Goal: Transaction & Acquisition: Register for event/course

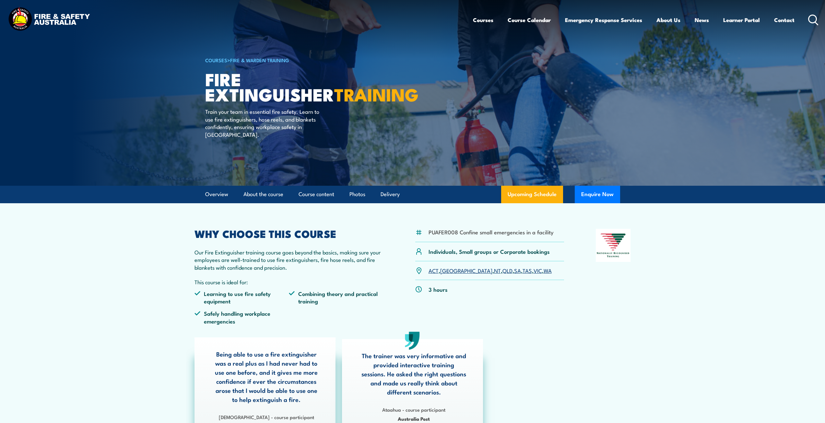
click at [533, 270] on link "VIC" at bounding box center [537, 270] width 8 height 8
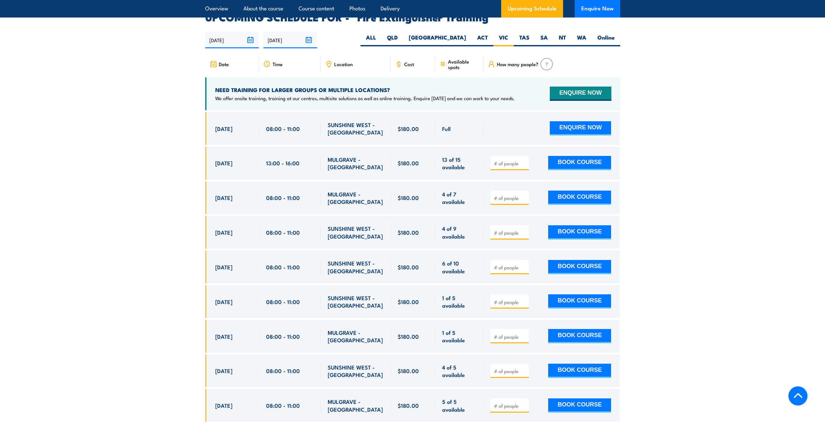
scroll to position [1087, 0]
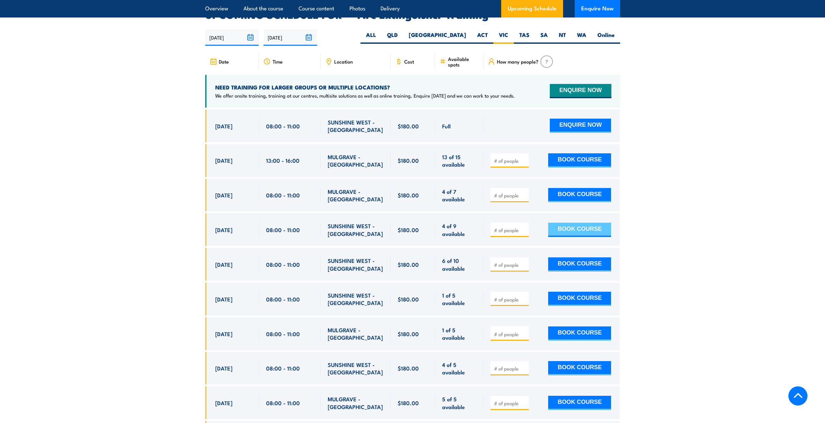
click at [568, 224] on button "BOOK COURSE" at bounding box center [579, 230] width 63 height 14
type input "1"
click at [525, 227] on input "1" at bounding box center [510, 230] width 32 height 6
click at [552, 223] on button "BOOK COURSE" at bounding box center [579, 230] width 63 height 14
